Goal: Use online tool/utility: Utilize a website feature to perform a specific function

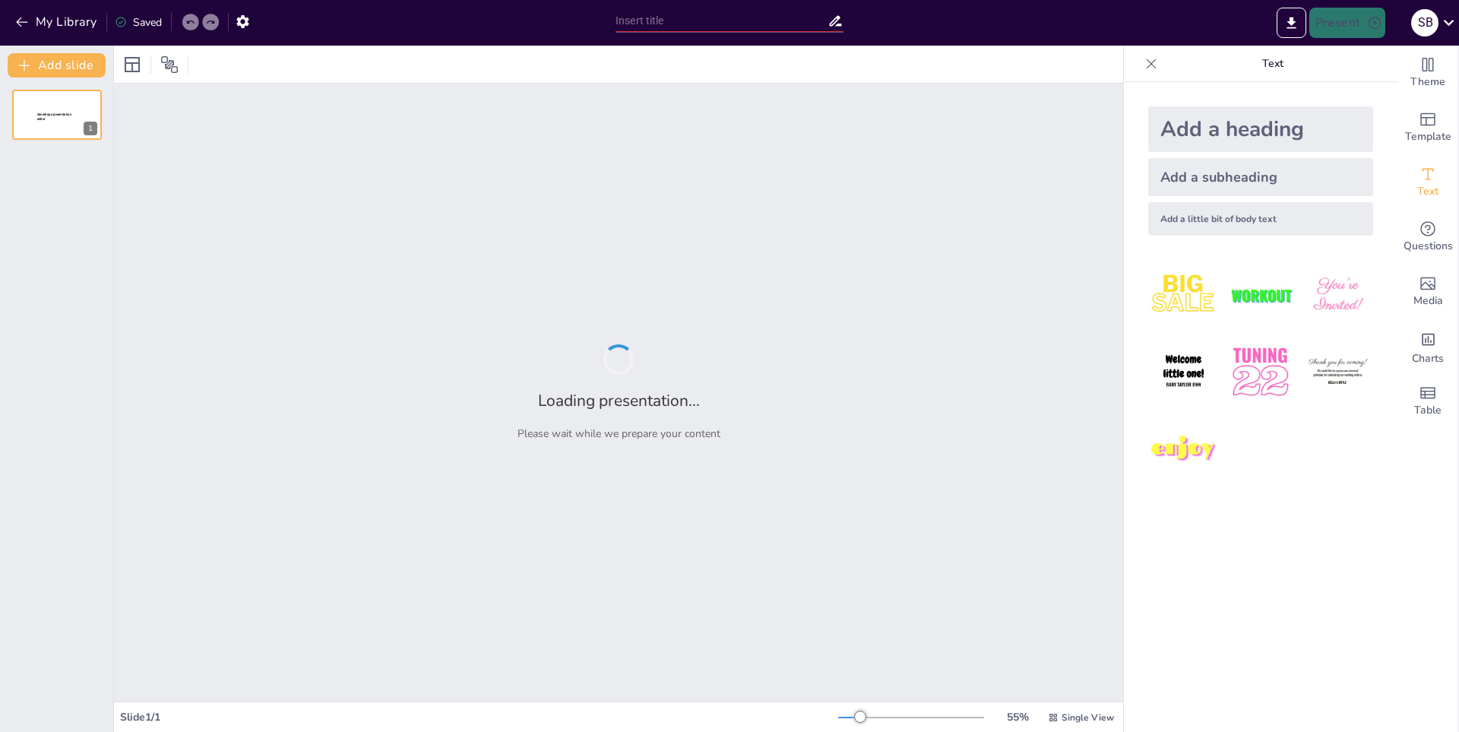
type input "La Vida: Un Ciclo de Experiencias"
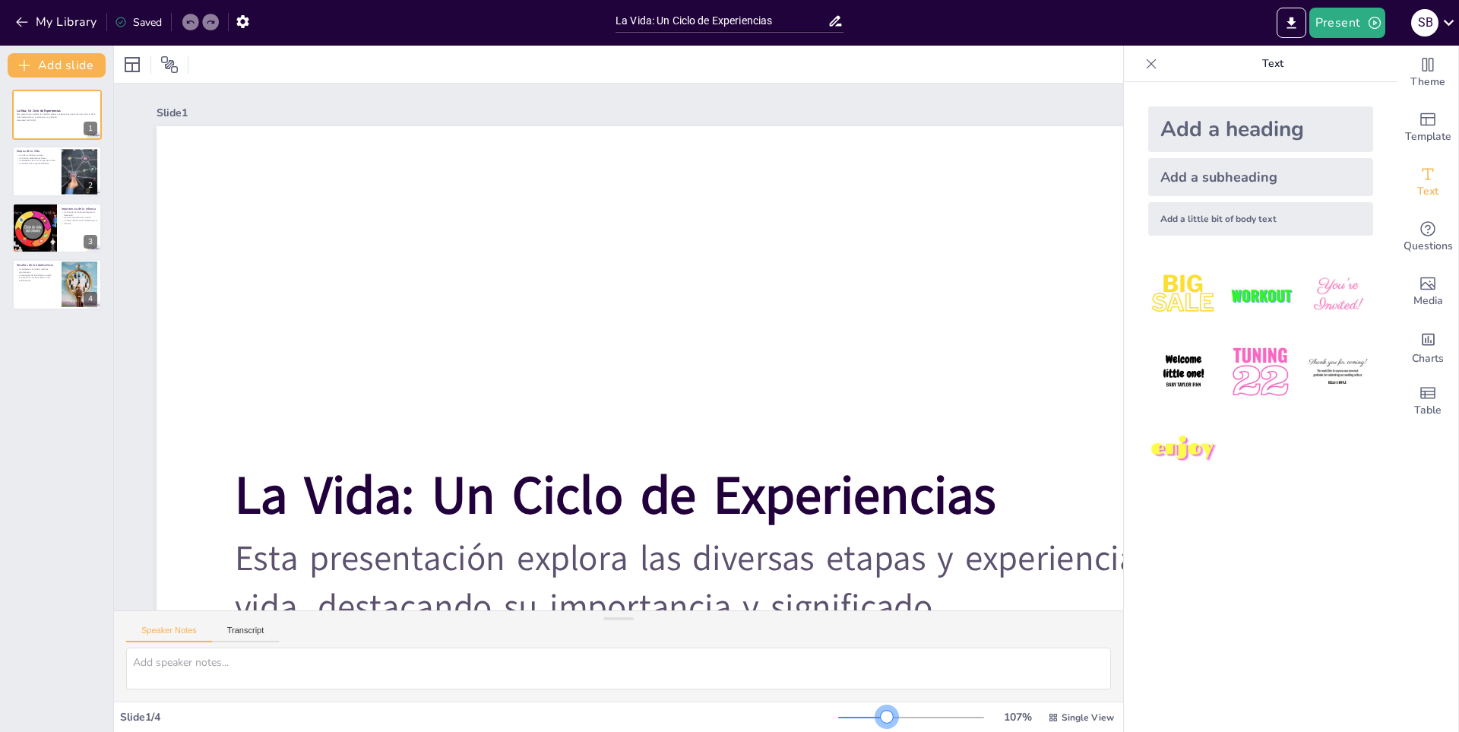
click at [876, 711] on div at bounding box center [911, 717] width 146 height 12
click at [838, 717] on div at bounding box center [862, 718] width 49 height 2
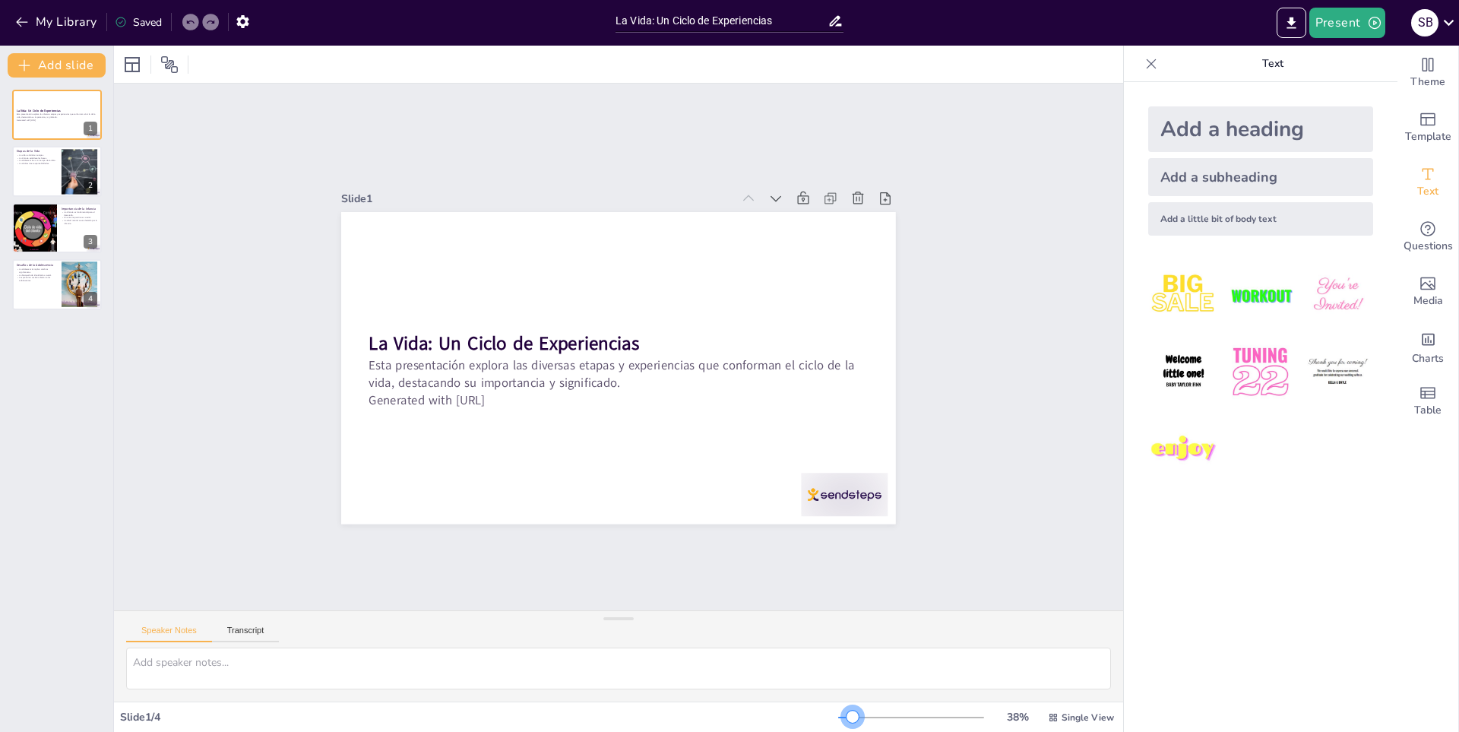
click at [841, 714] on div at bounding box center [911, 717] width 146 height 12
click at [850, 713] on div at bounding box center [911, 717] width 146 height 12
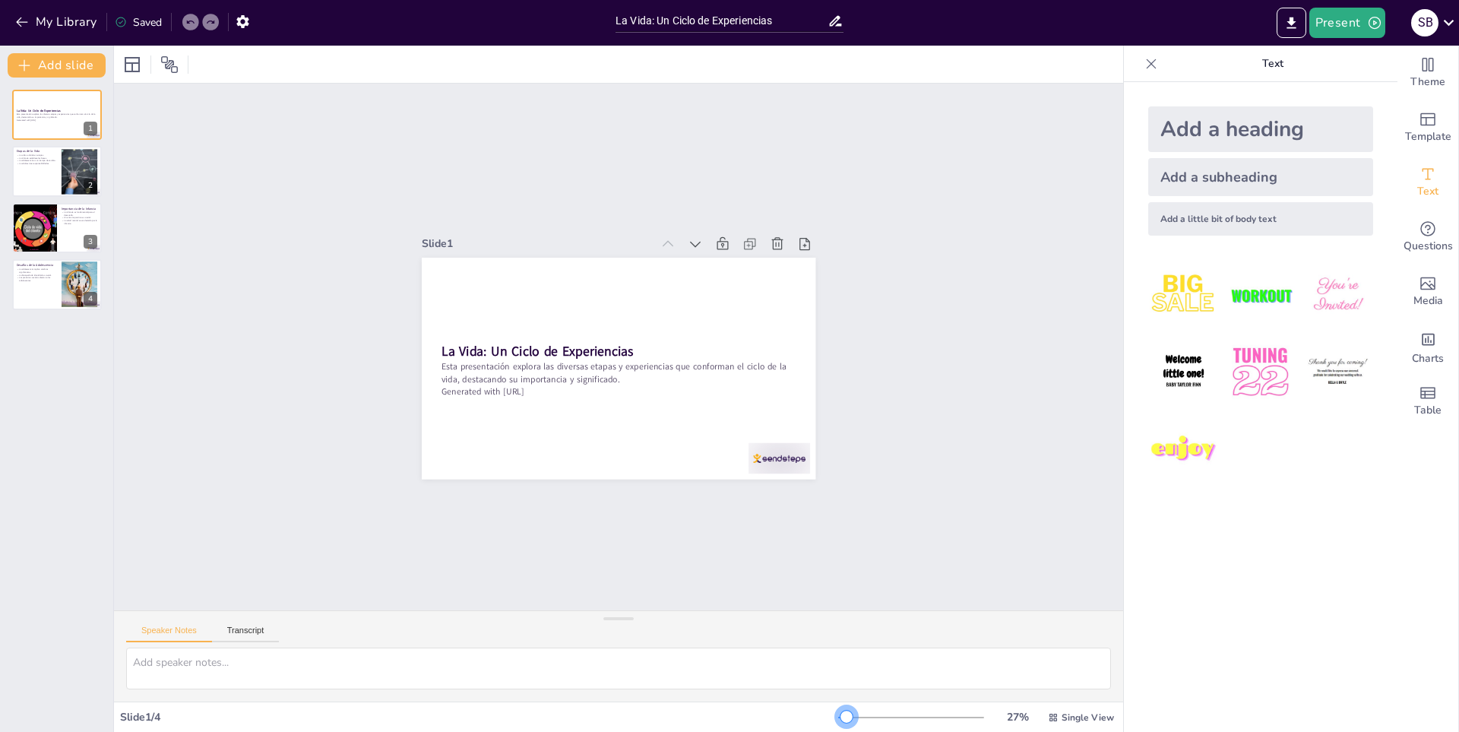
click at [838, 713] on div at bounding box center [911, 717] width 146 height 12
click at [847, 714] on div at bounding box center [911, 717] width 146 height 12
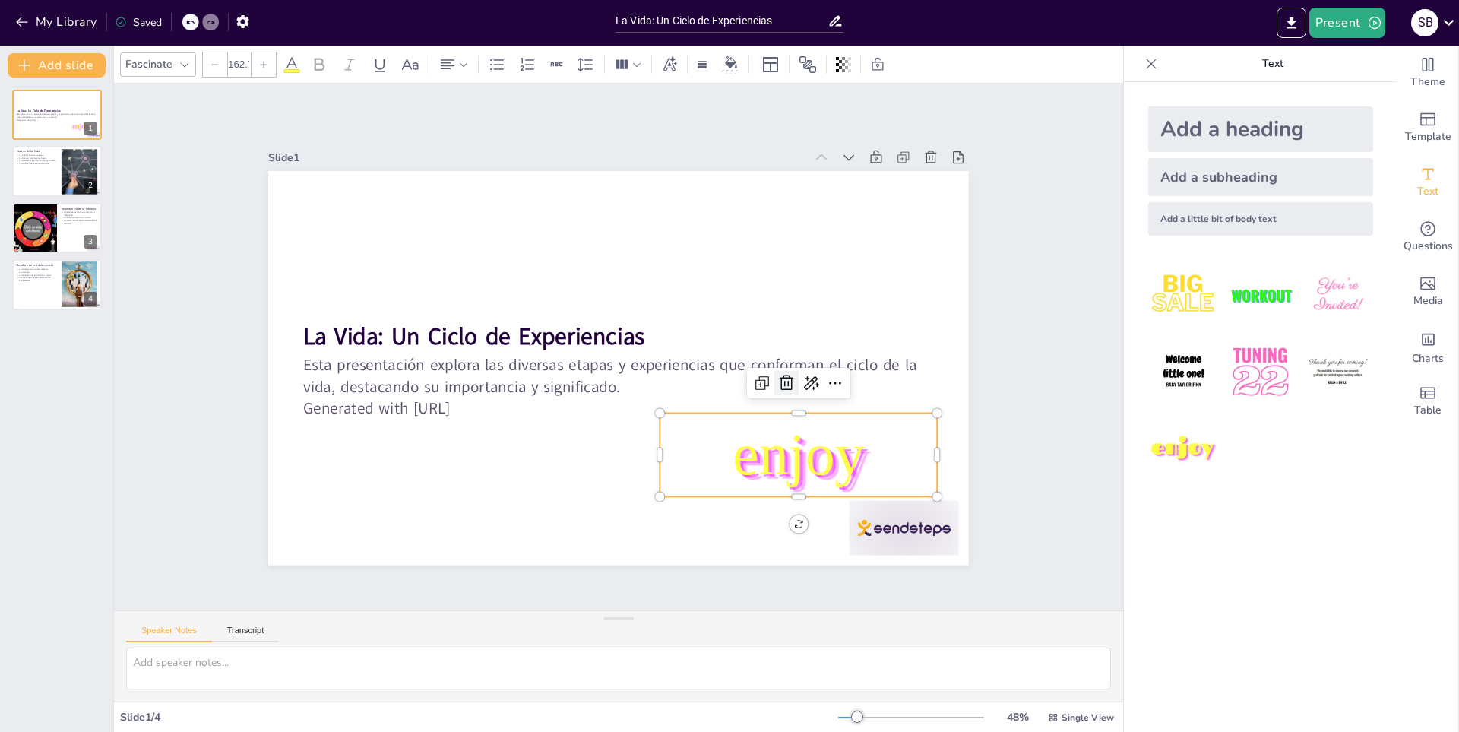
click at [562, 203] on icon at bounding box center [550, 190] width 26 height 26
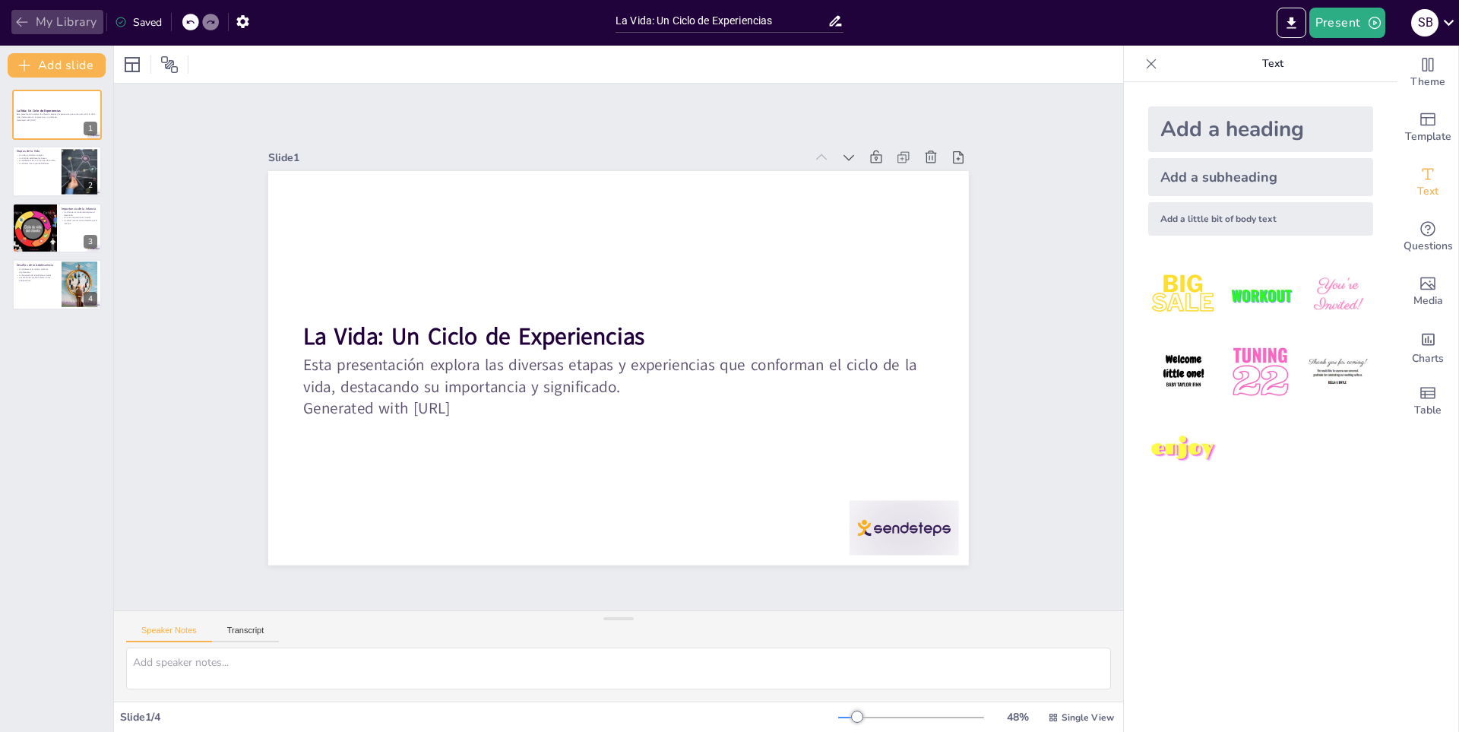
click at [21, 17] on icon "button" at bounding box center [21, 21] width 15 height 15
